Goal: Submit feedback/report problem

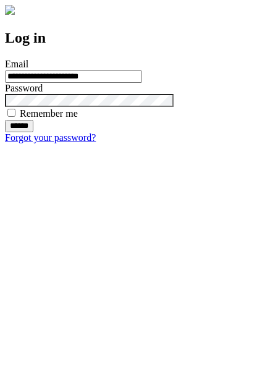
click at [33, 132] on input "******" at bounding box center [19, 126] width 28 height 12
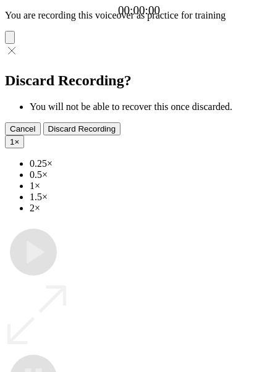
type input "**********"
